Goal: Information Seeking & Learning: Learn about a topic

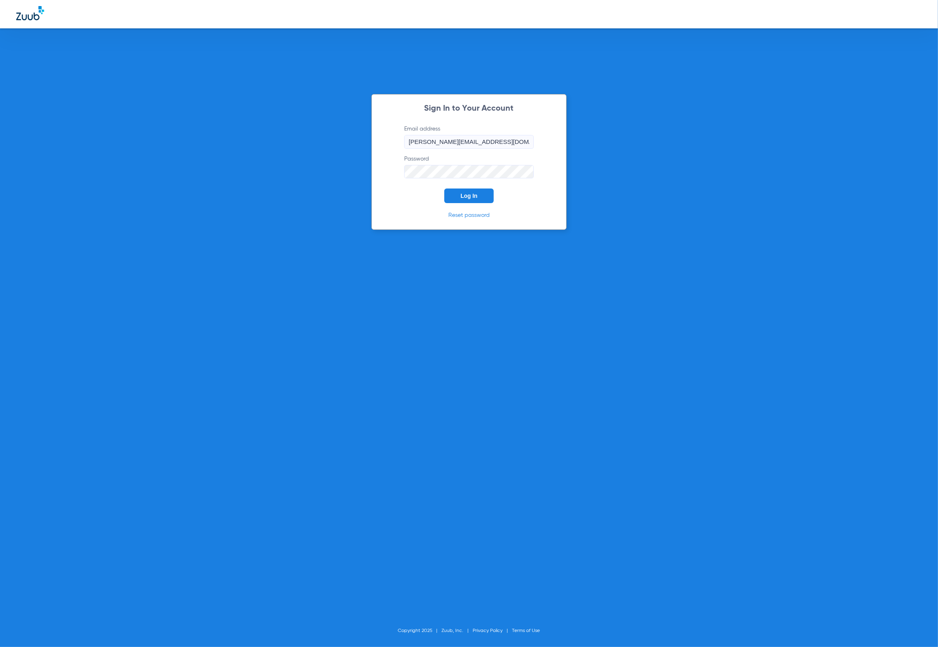
click at [481, 203] on div "Sign In to Your Account Email address [PERSON_NAME][EMAIL_ADDRESS][PERSON_NAME]…" at bounding box center [469, 162] width 195 height 136
click at [481, 201] on button "Log In" at bounding box center [468, 195] width 49 height 15
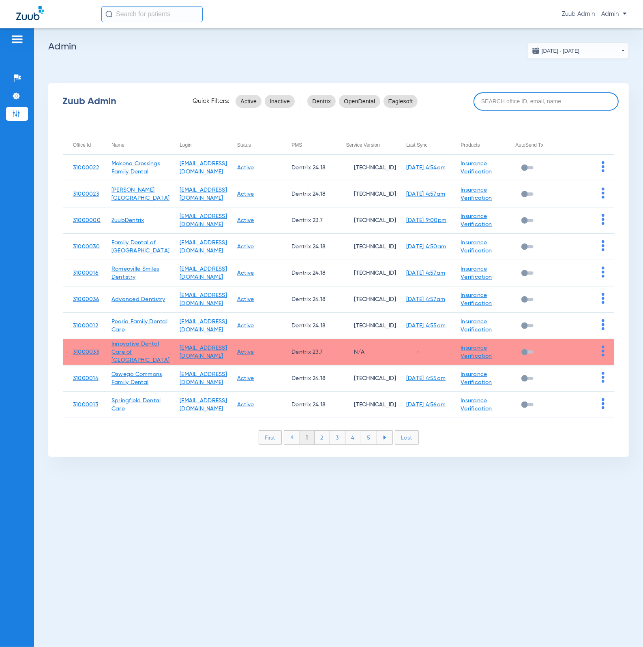
click at [551, 94] on input at bounding box center [545, 101] width 145 height 18
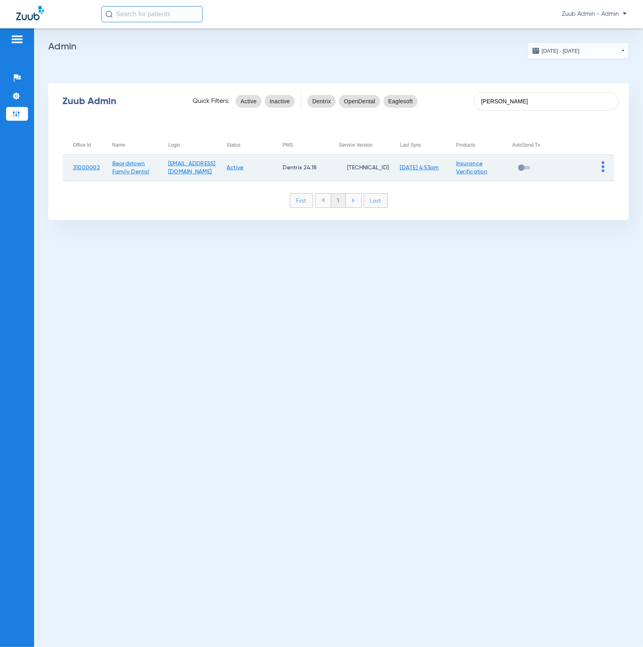
type input "[PERSON_NAME]"
click at [604, 163] on img at bounding box center [602, 166] width 3 height 11
drag, startPoint x: 593, startPoint y: 175, endPoint x: 569, endPoint y: 159, distance: 29.2
click at [593, 176] on button "View Account" at bounding box center [580, 184] width 47 height 16
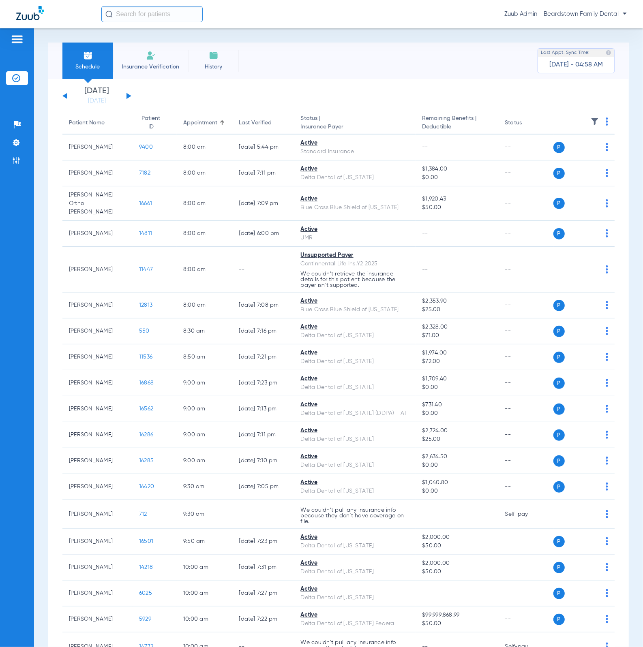
click at [158, 17] on input "text" at bounding box center [151, 14] width 101 height 16
drag, startPoint x: 157, startPoint y: 20, endPoint x: 102, endPoint y: 12, distance: 54.9
click at [102, 12] on input "[PERSON_NAME]" at bounding box center [151, 14] width 101 height 16
click at [116, 38] on td "[PERSON_NAME]" at bounding box center [153, 43] width 104 height 11
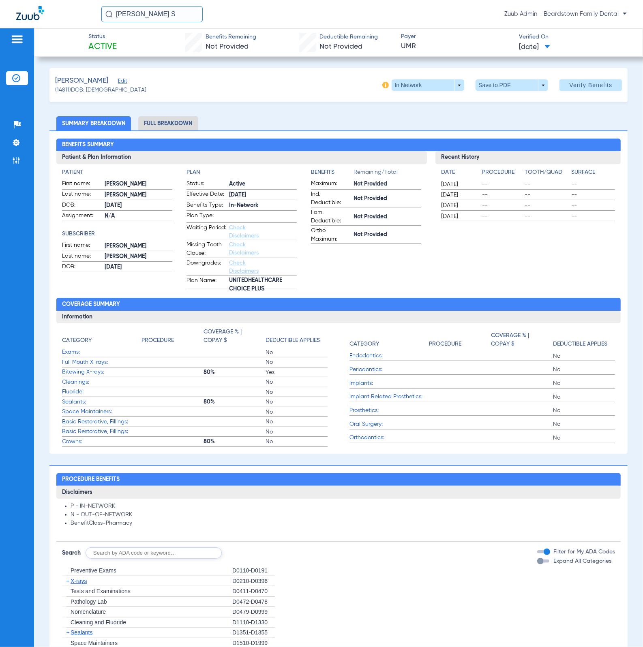
click at [149, 126] on li "Full Breakdown" at bounding box center [168, 123] width 60 height 14
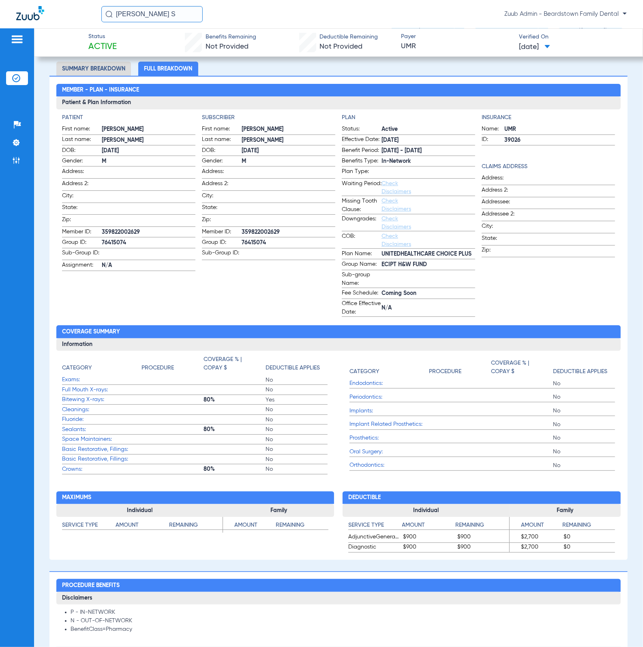
scroll to position [60, 0]
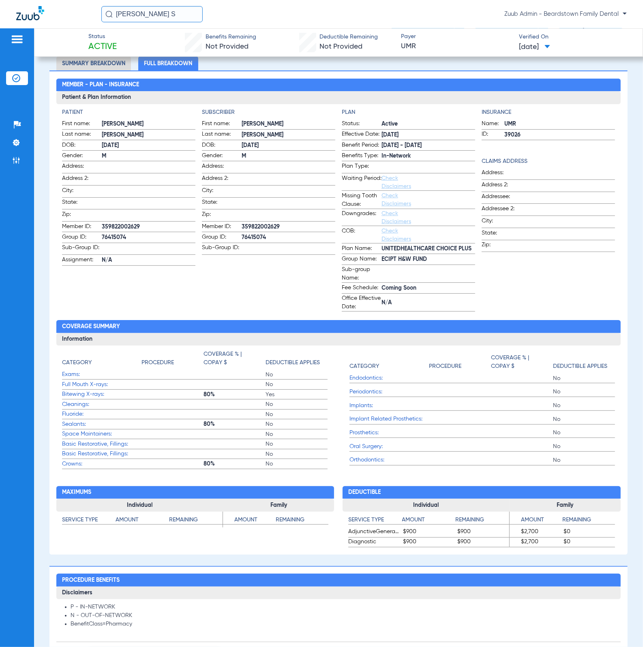
click at [525, 160] on h4 "Claims Address" at bounding box center [547, 161] width 133 height 9
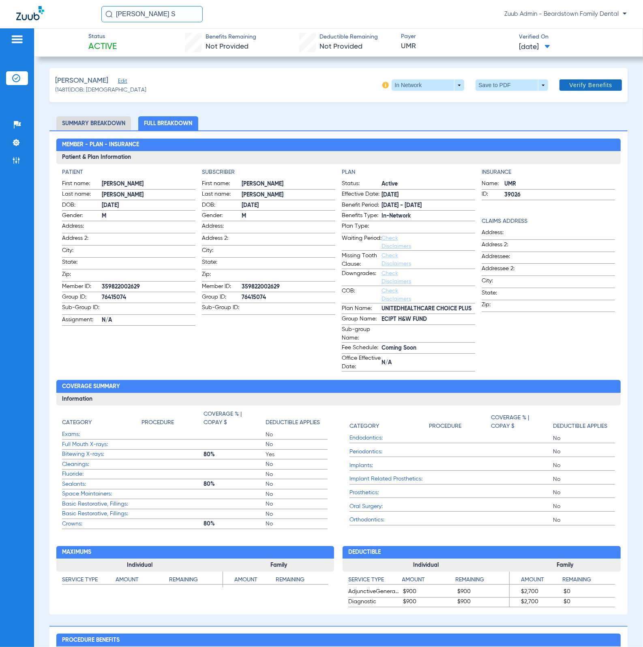
click at [594, 82] on span "Verify Benefits" at bounding box center [590, 85] width 43 height 6
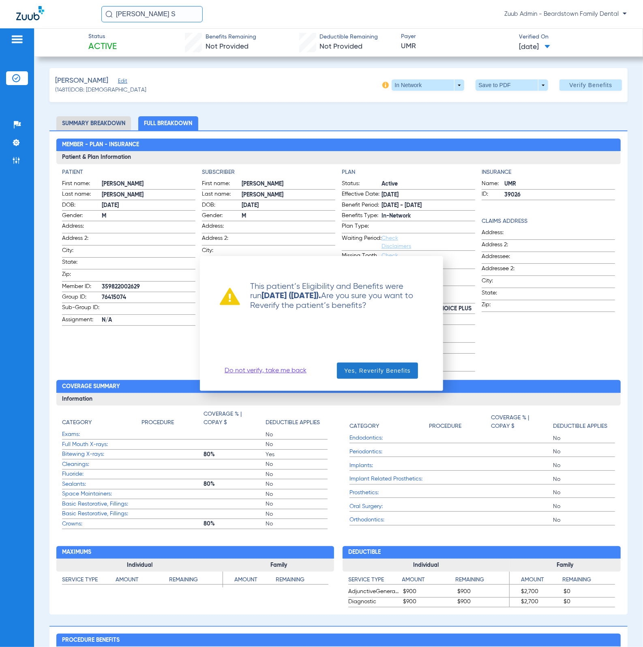
click at [367, 368] on span "Yes, Reverify Benefits" at bounding box center [377, 371] width 66 height 8
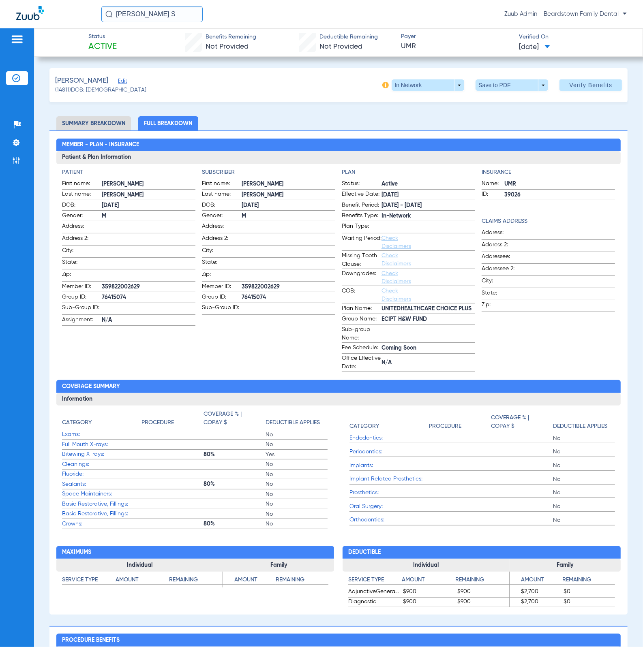
click at [152, 23] on div "[PERSON_NAME] S Zuub Admin - Beardstown Family Dental" at bounding box center [321, 14] width 643 height 28
click at [152, 19] on input "[PERSON_NAME] S" at bounding box center [151, 14] width 101 height 16
paste input "[PERSON_NAME]"
type input "[PERSON_NAME]"
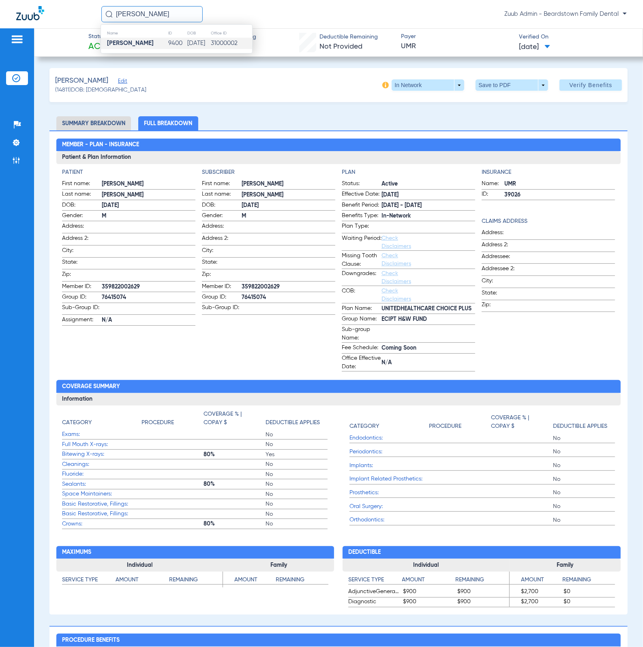
click at [188, 38] on td "[DATE]" at bounding box center [198, 43] width 23 height 11
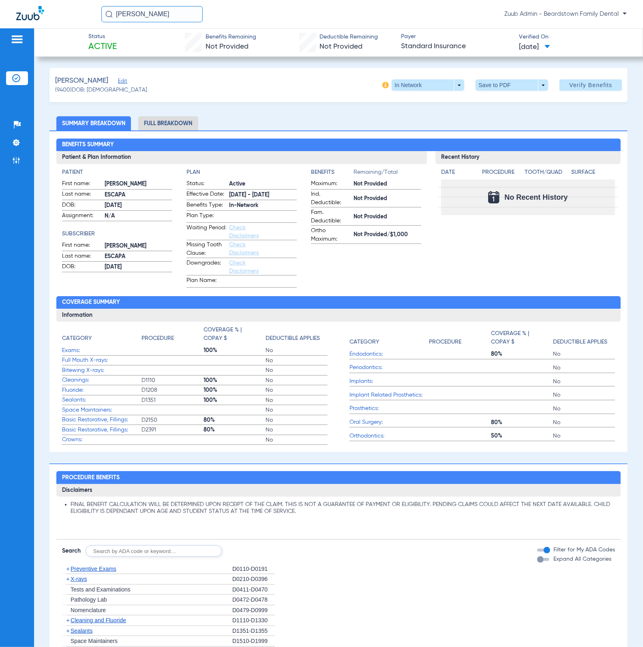
click at [173, 123] on li "Full Breakdown" at bounding box center [168, 123] width 60 height 14
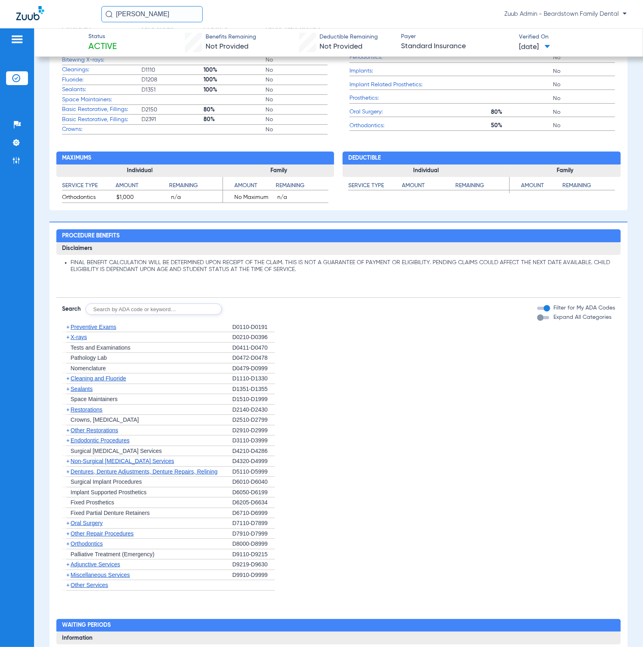
scroll to position [416, 0]
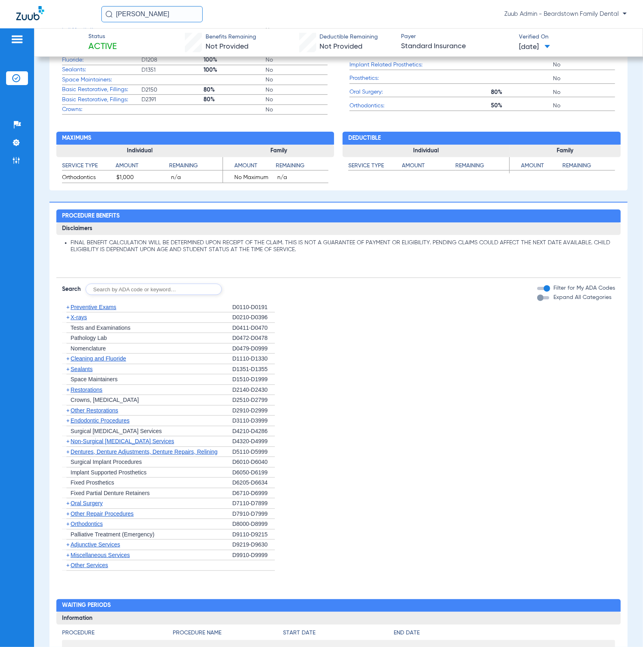
drag, startPoint x: 145, startPoint y: 177, endPoint x: 56, endPoint y: 180, distance: 89.6
click at [56, 180] on div "Service Type Amount Remaining Orthodontics $1,000 n/a" at bounding box center [139, 170] width 167 height 26
click at [229, 153] on h3 "Family" at bounding box center [278, 151] width 111 height 13
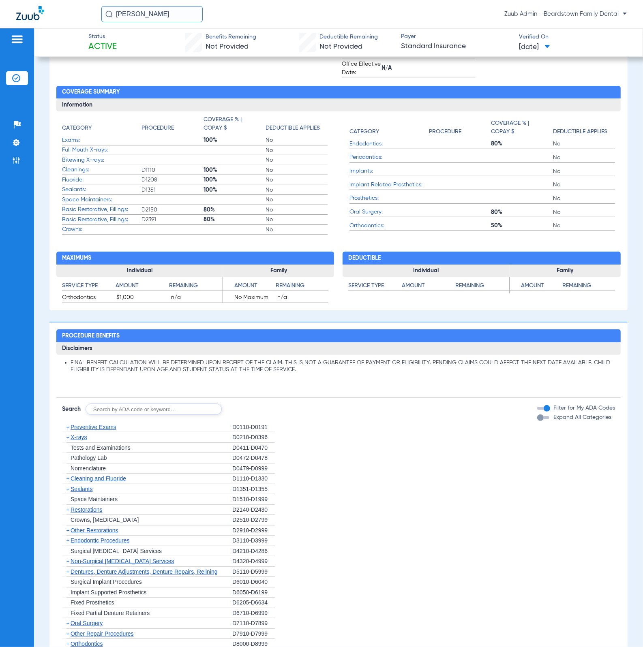
scroll to position [294, 0]
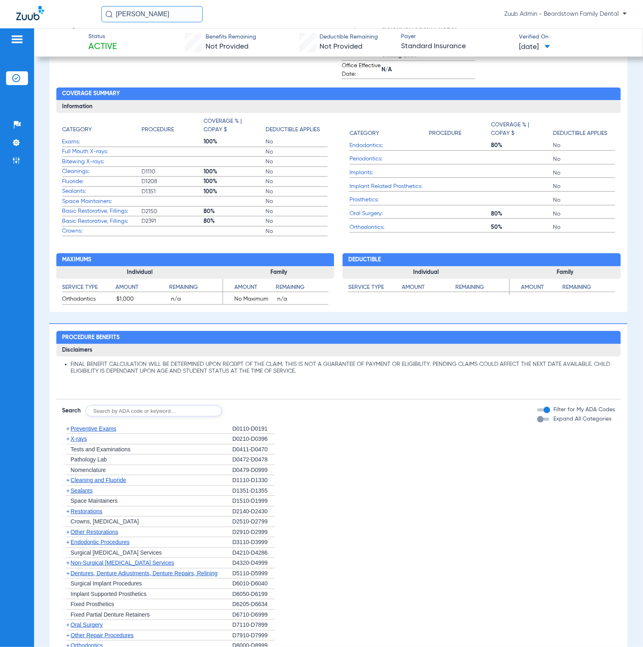
click at [97, 427] on span "Preventive Exams" at bounding box center [93, 428] width 46 height 6
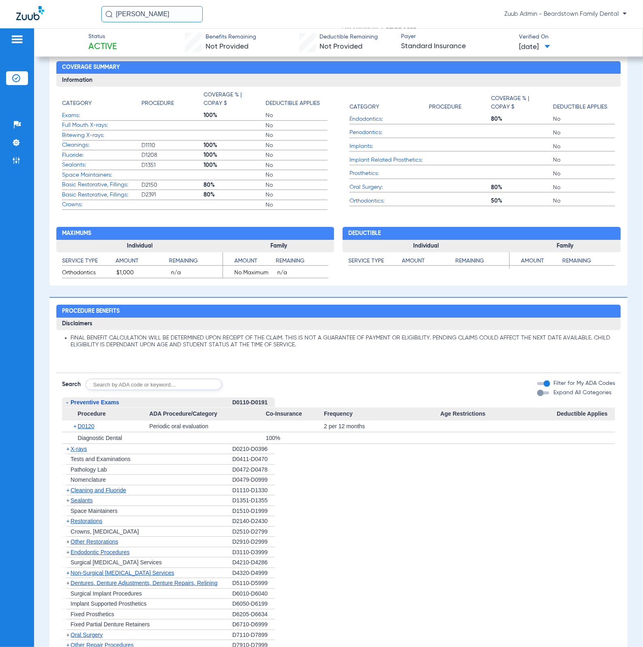
scroll to position [359, 0]
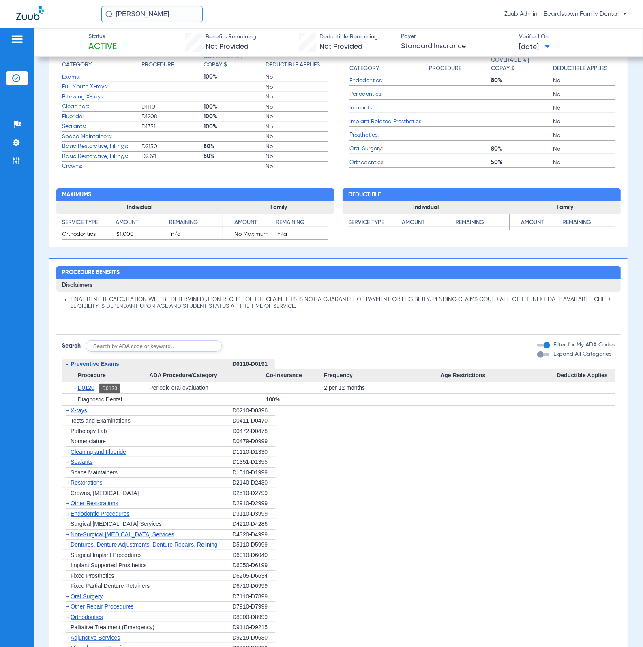
click at [81, 389] on span "D0120" at bounding box center [86, 387] width 17 height 6
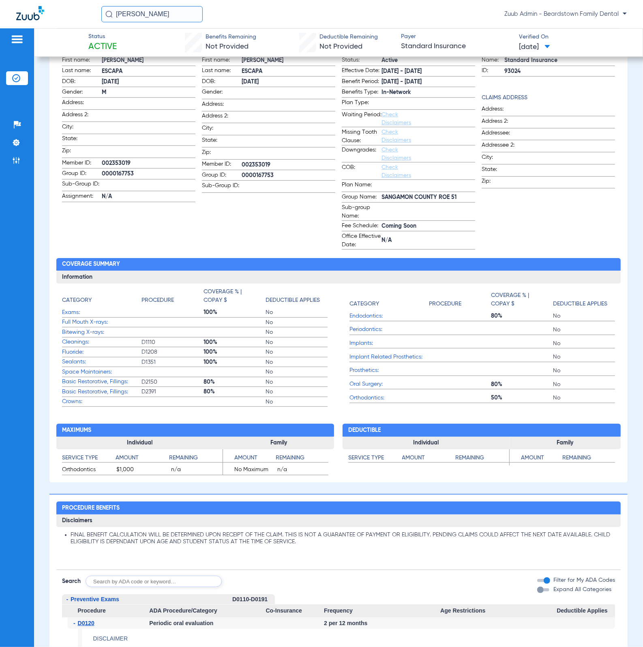
scroll to position [0, 0]
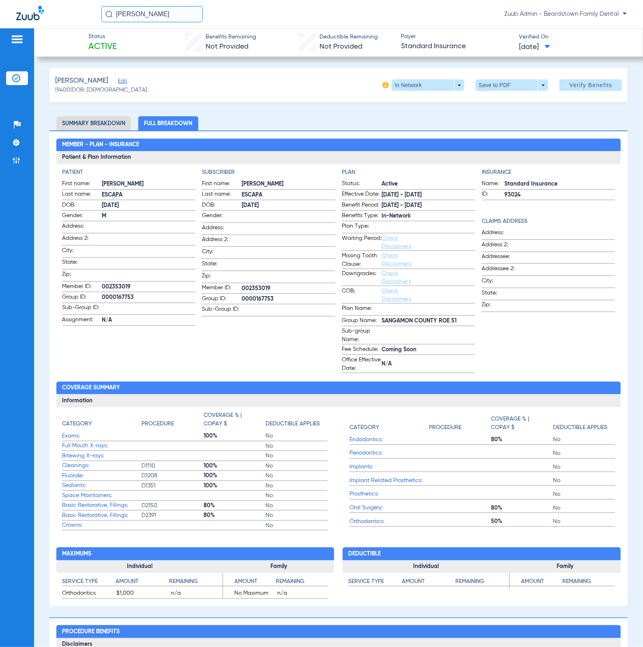
click at [105, 128] on li "Summary Breakdown" at bounding box center [93, 123] width 75 height 14
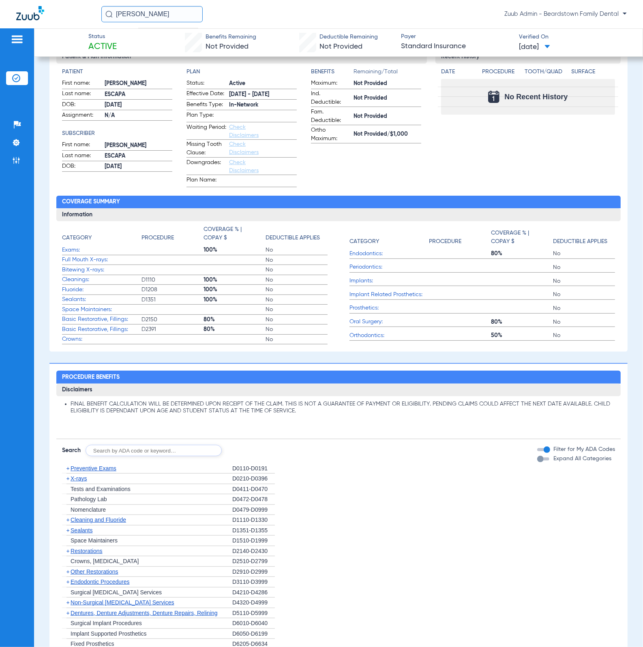
scroll to position [102, 0]
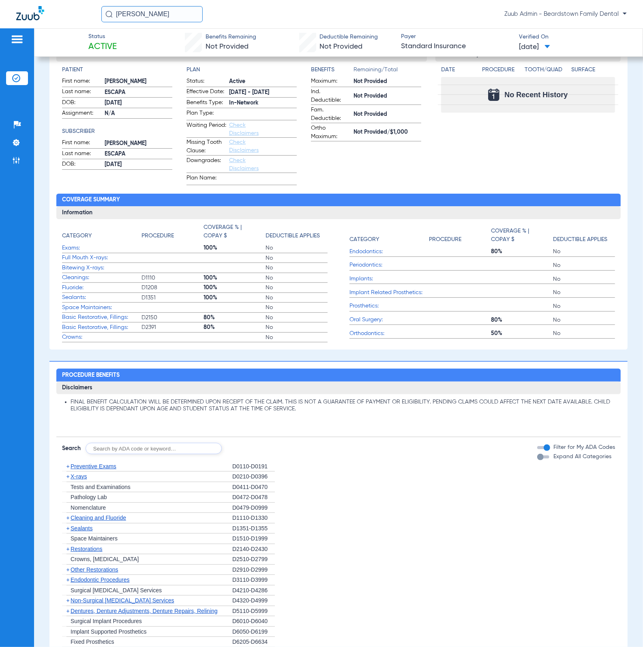
click at [83, 475] on span "X-rays" at bounding box center [78, 476] width 16 height 6
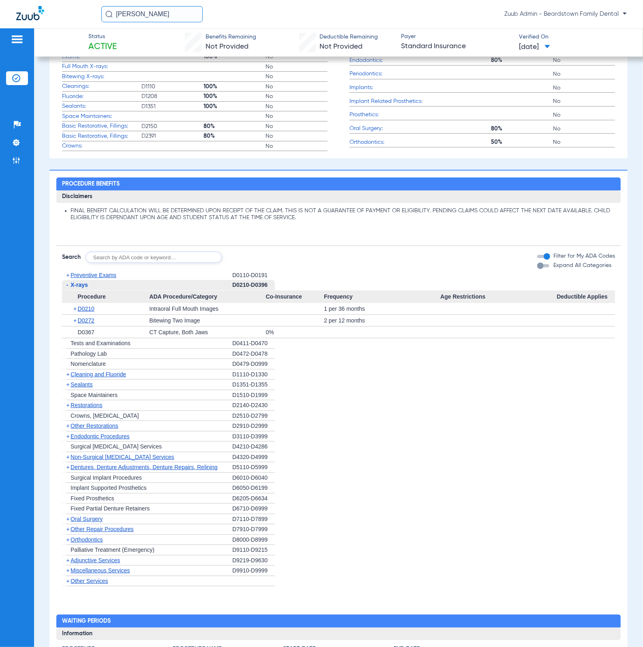
scroll to position [385, 0]
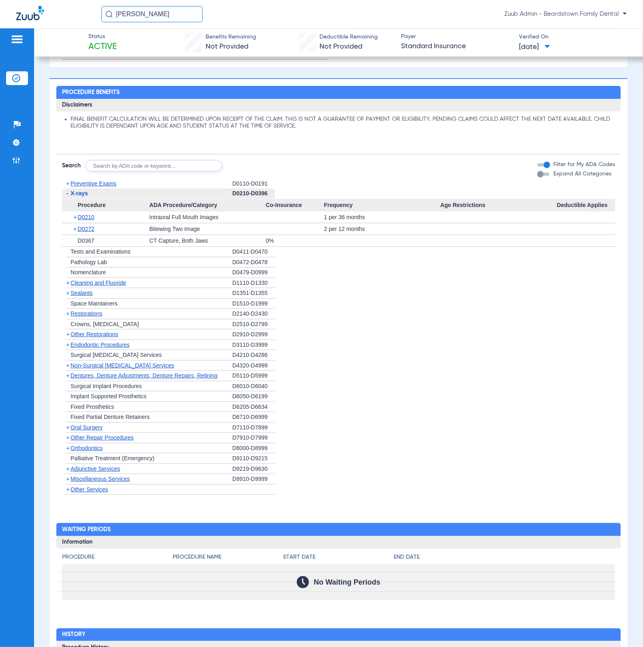
click at [74, 220] on span "+" at bounding box center [75, 216] width 4 height 11
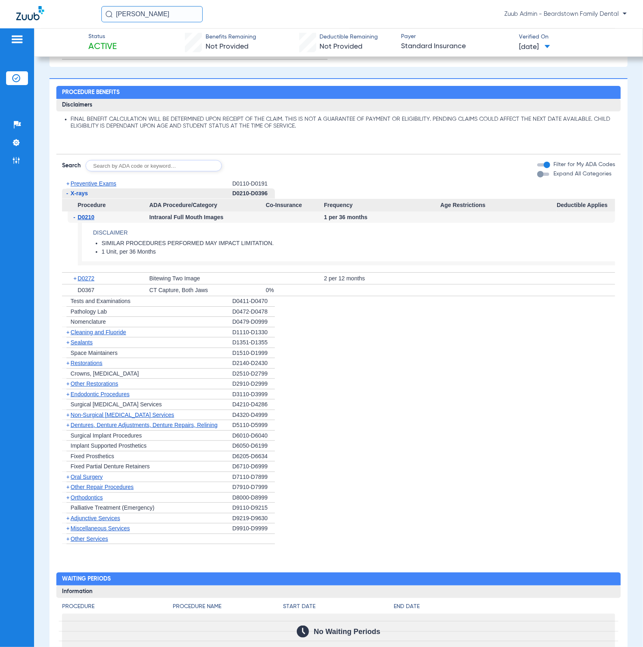
click at [94, 279] on span "D0272" at bounding box center [86, 278] width 17 height 6
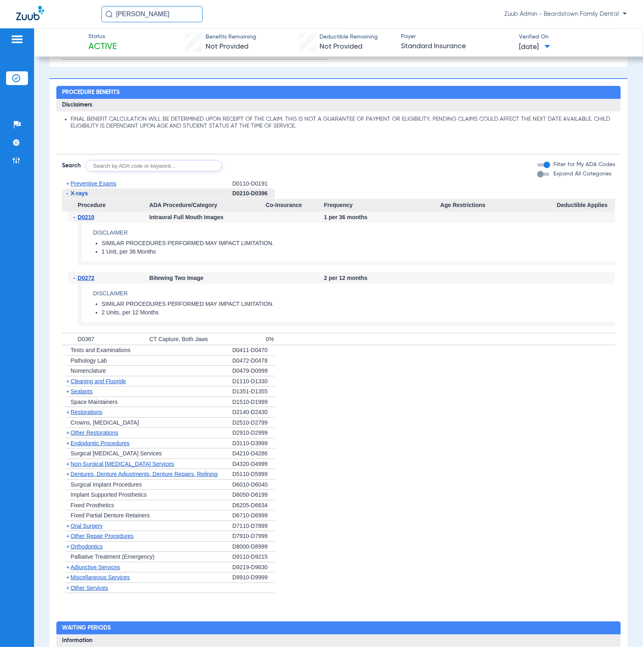
click at [91, 186] on span "Preventive Exams" at bounding box center [93, 183] width 46 height 6
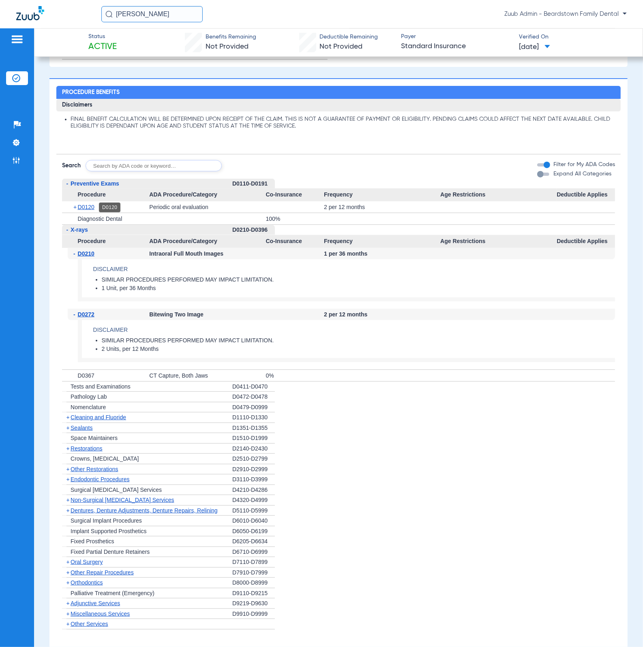
click at [85, 207] on span "D0120" at bounding box center [86, 207] width 17 height 6
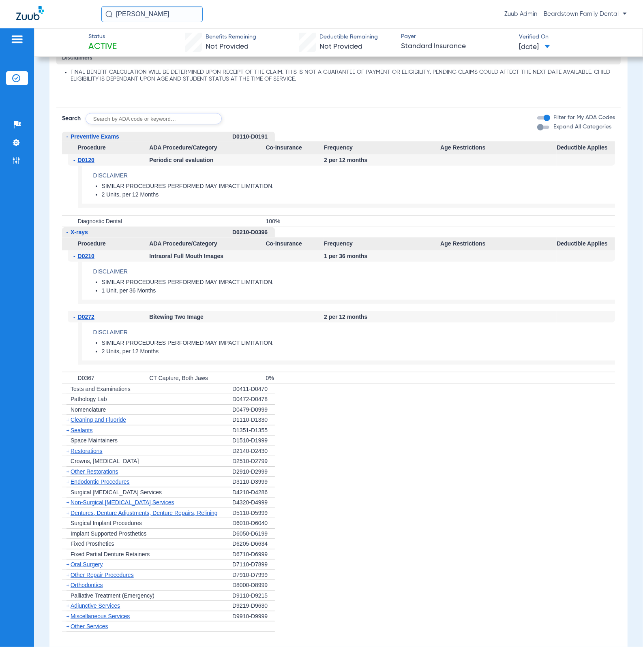
scroll to position [445, 0]
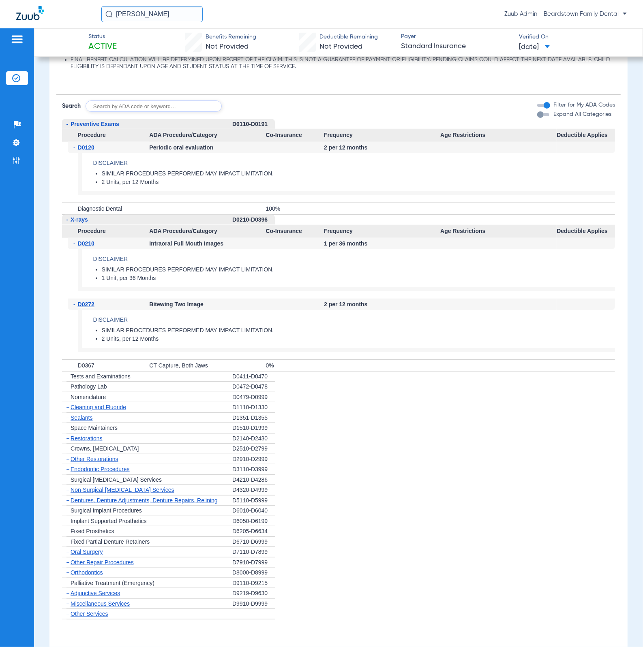
click at [98, 440] on span "Restorations" at bounding box center [86, 438] width 32 height 6
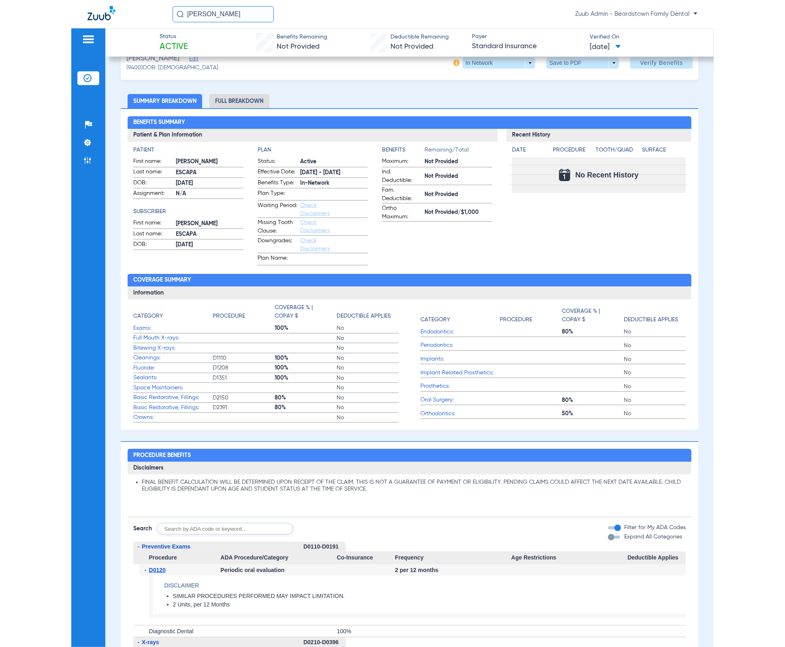
scroll to position [0, 0]
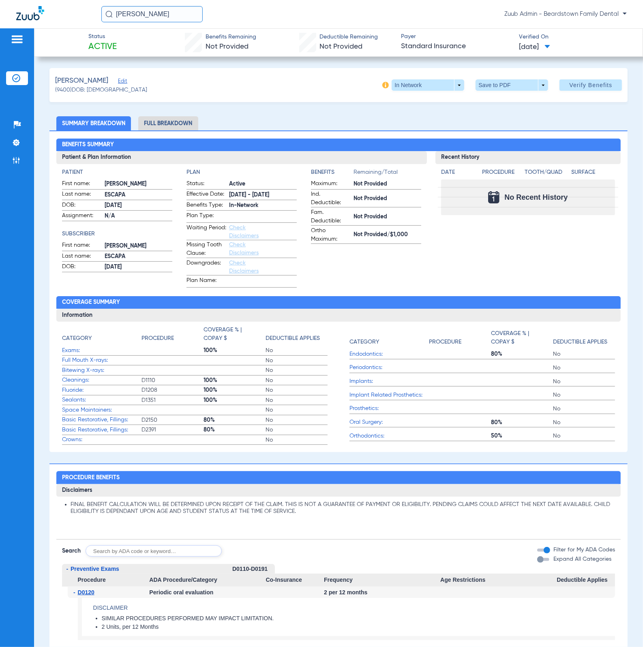
drag, startPoint x: 343, startPoint y: 367, endPoint x: 399, endPoint y: 372, distance: 56.2
click at [399, 372] on div "Category Procedure Coverage % | Copay $ Deductible Applies Exams: 100% No Full …" at bounding box center [338, 385] width 553 height 119
drag, startPoint x: 376, startPoint y: 406, endPoint x: 326, endPoint y: 401, distance: 49.6
click at [326, 401] on div "Category Procedure Coverage % | Copay $ Deductible Applies Exams: 100% No Full …" at bounding box center [338, 385] width 553 height 119
click at [420, 378] on span "Implants:" at bounding box center [388, 381] width 79 height 9
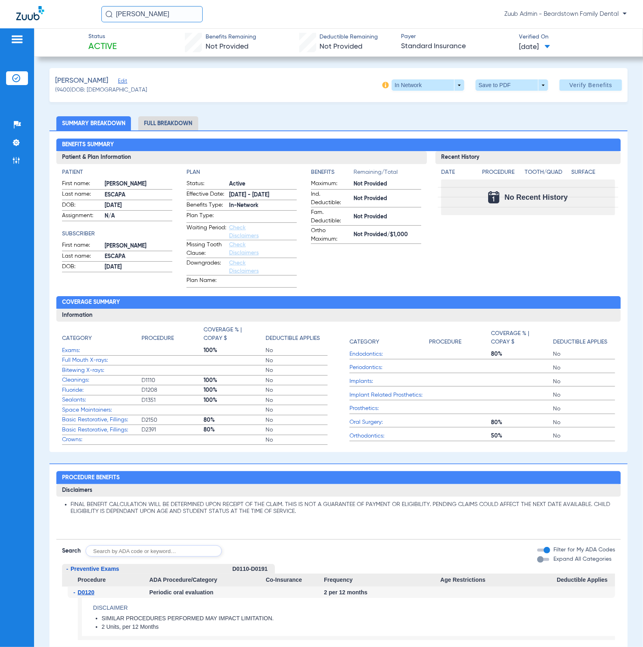
drag, startPoint x: 347, startPoint y: 412, endPoint x: 377, endPoint y: 411, distance: 30.4
click at [377, 411] on span "Prosthetics:" at bounding box center [388, 408] width 79 height 9
copy span "Prosthetics:"
